Goal: Obtain resource: Obtain resource

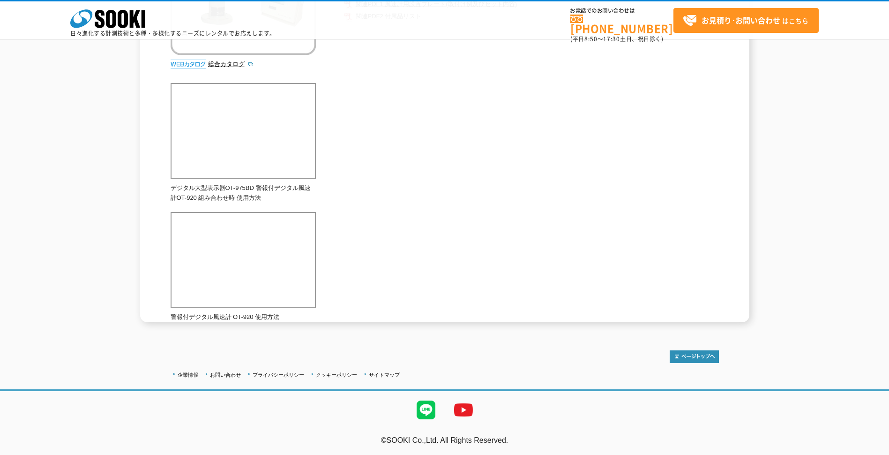
scroll to position [81, 0]
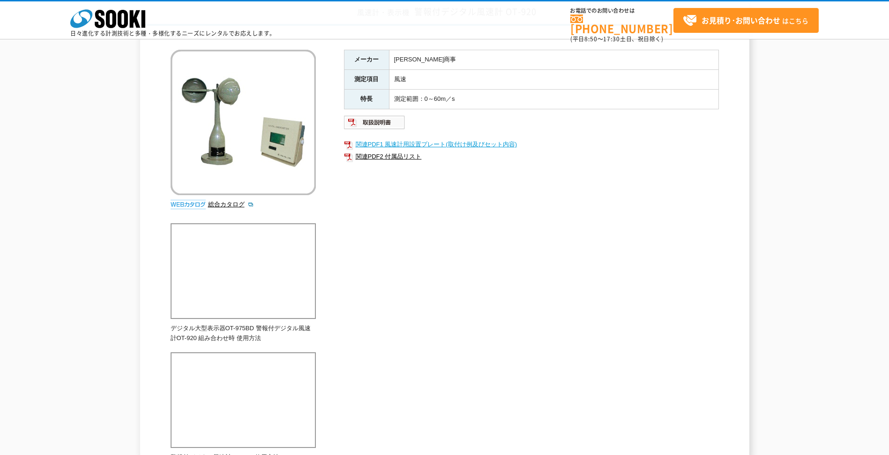
click at [397, 146] on link "関連PDF1 風速計用設置プレート(取付け例及びセット内容)" at bounding box center [531, 144] width 375 height 12
click at [398, 157] on link "関連PDF2 付属品リスト" at bounding box center [531, 156] width 375 height 12
click at [417, 143] on link "関連PDF1 風速計用設置プレート(取付け例及びセット内容)" at bounding box center [531, 144] width 375 height 12
click at [424, 144] on link "関連PDF1 風速計用設置プレート(取付け例及びセット内容)" at bounding box center [531, 144] width 375 height 12
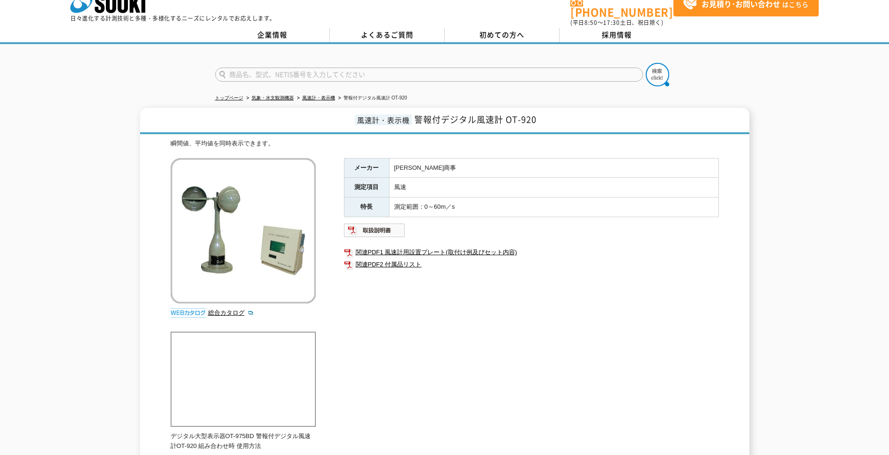
scroll to position [0, 0]
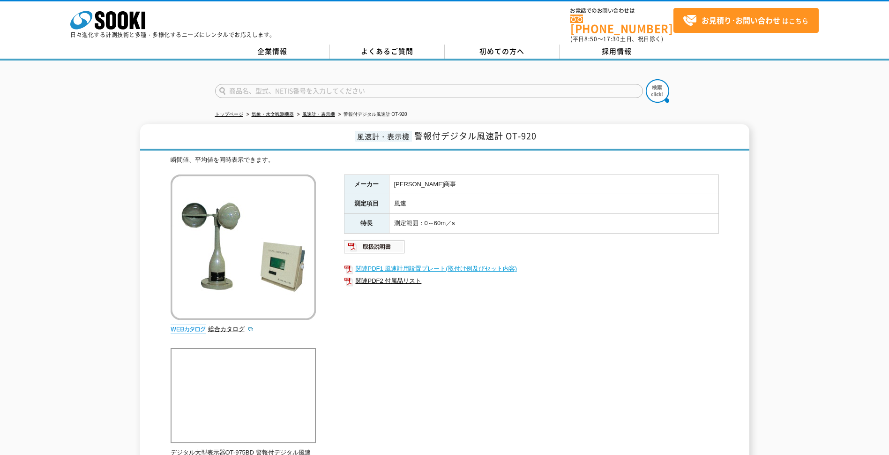
click at [459, 262] on link "関連PDF1 風速計用設置プレート(取付け例及びセット内容)" at bounding box center [531, 268] width 375 height 12
click at [406, 276] on link "関連PDF2 付属品リスト" at bounding box center [531, 281] width 375 height 12
click at [389, 265] on link "関連PDF1 風速計用設置プレート(取付け例及びセット内容)" at bounding box center [531, 268] width 375 height 12
click at [403, 262] on link "関連PDF1 風速計用設置プレート(取付け例及びセット内容)" at bounding box center [531, 268] width 375 height 12
click at [409, 275] on link "関連PDF2 付属品リスト" at bounding box center [531, 281] width 375 height 12
